Goal: Find specific page/section: Find specific page/section

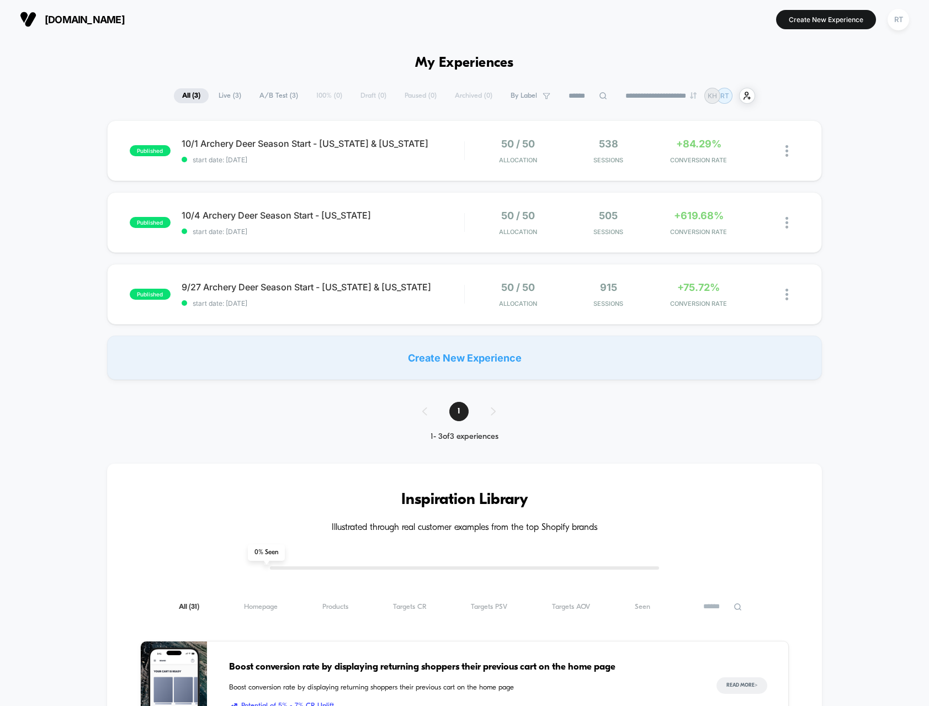
type input "***"
click at [75, 235] on div "published 10/1 Archery Deer Season Start - [US_STATE] & [US_STATE] start date: …" at bounding box center [464, 249] width 929 height 259
click at [304, 151] on div "10/1 Archery Deer Season Start - [US_STATE] & [US_STATE] Click to edit experien…" at bounding box center [323, 151] width 283 height 26
